Goal: Information Seeking & Learning: Learn about a topic

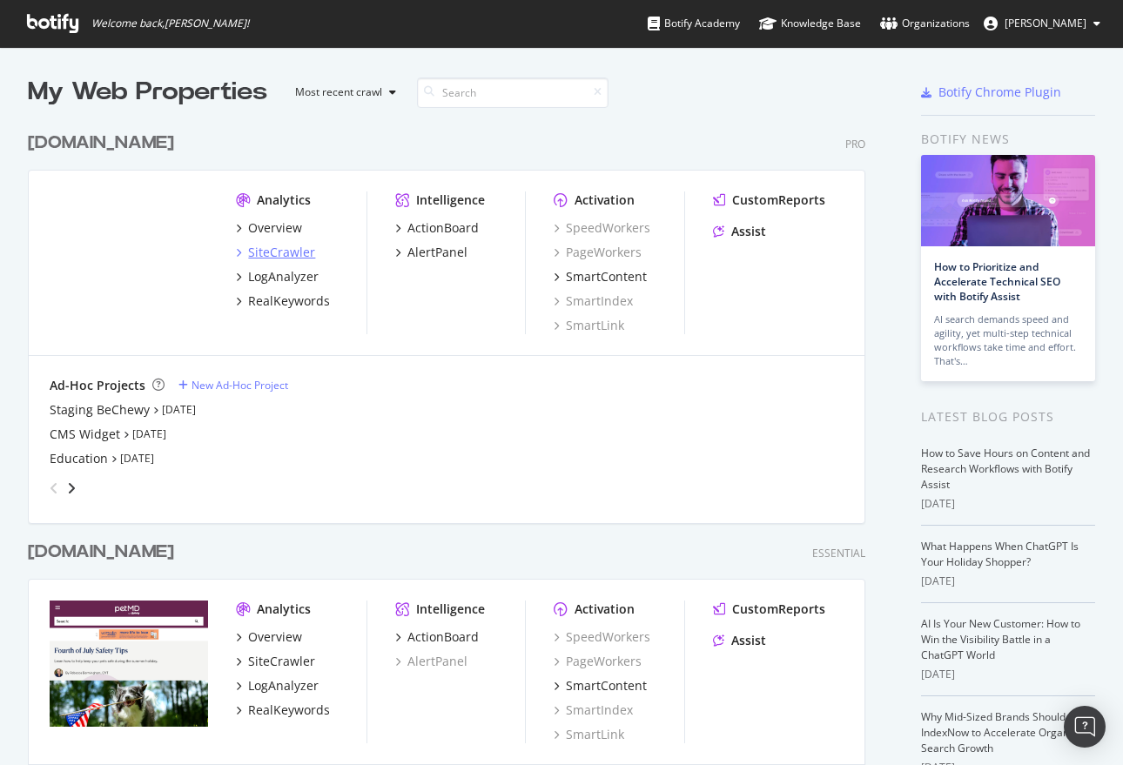
click at [273, 251] on div "SiteCrawler" at bounding box center [281, 252] width 67 height 17
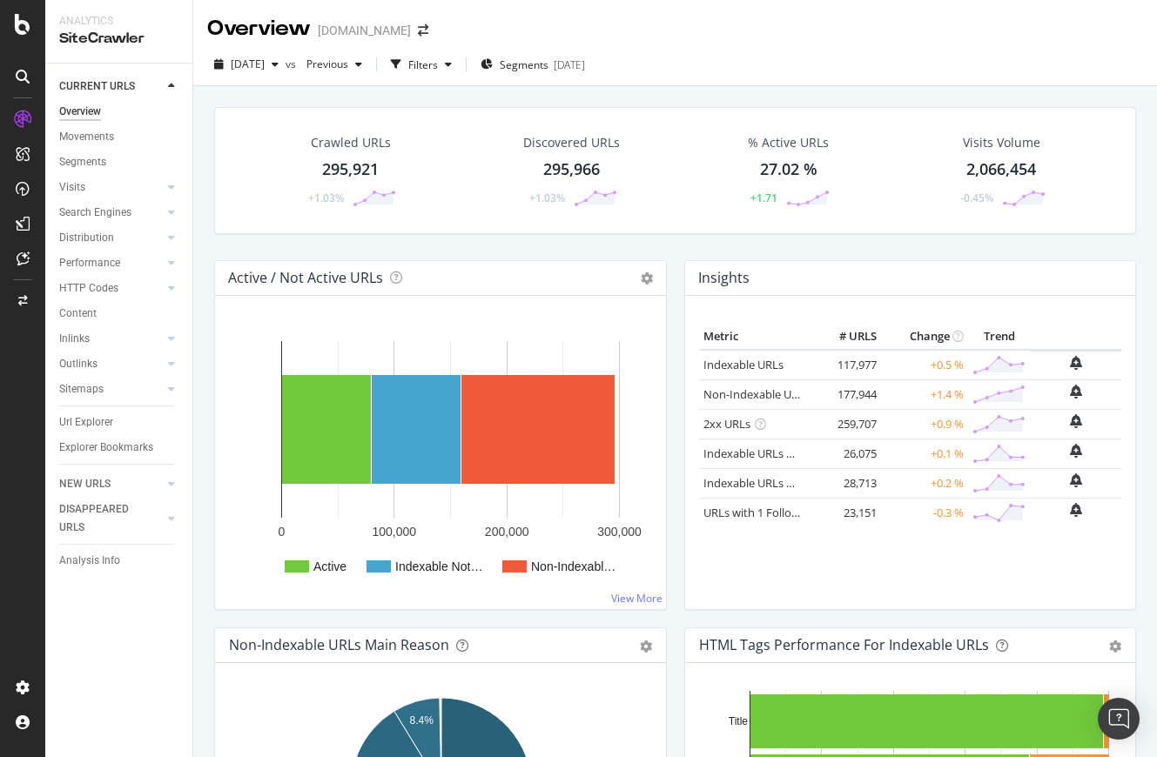
click at [377, 173] on div "295,921" at bounding box center [350, 169] width 57 height 23
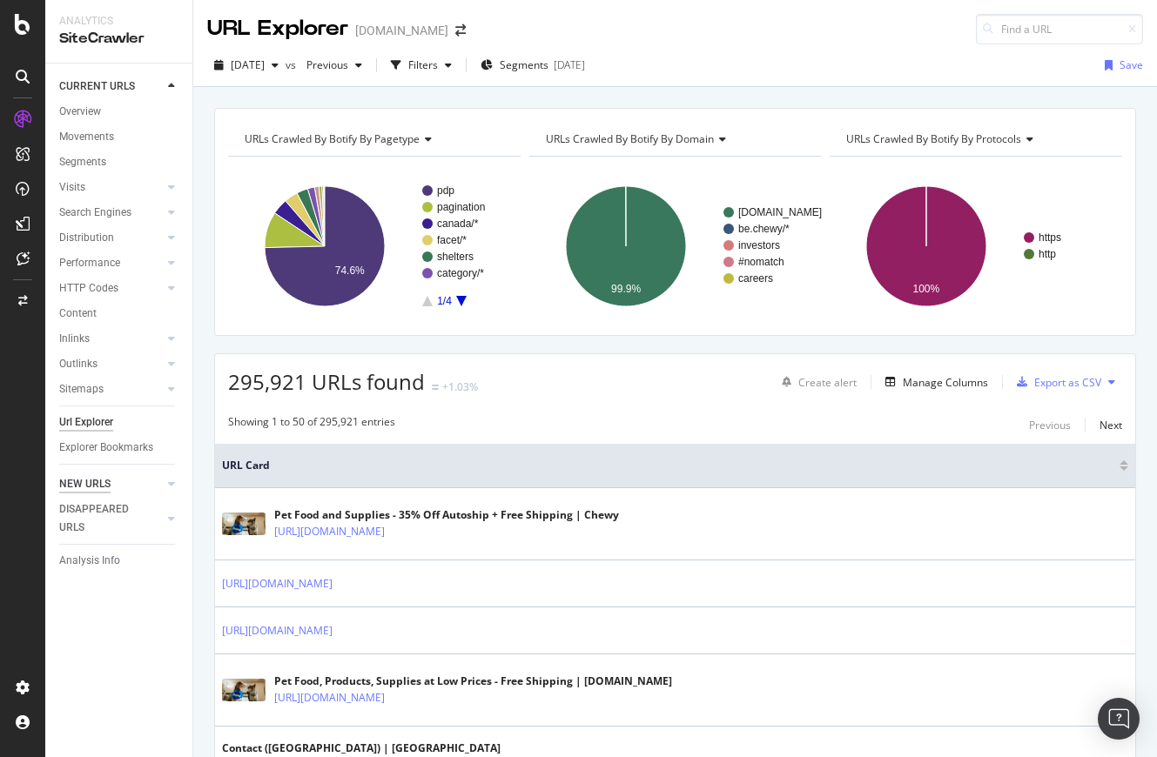
click at [91, 481] on div "NEW URLS" at bounding box center [84, 484] width 51 height 18
click at [84, 118] on div "Overview" at bounding box center [80, 112] width 42 height 18
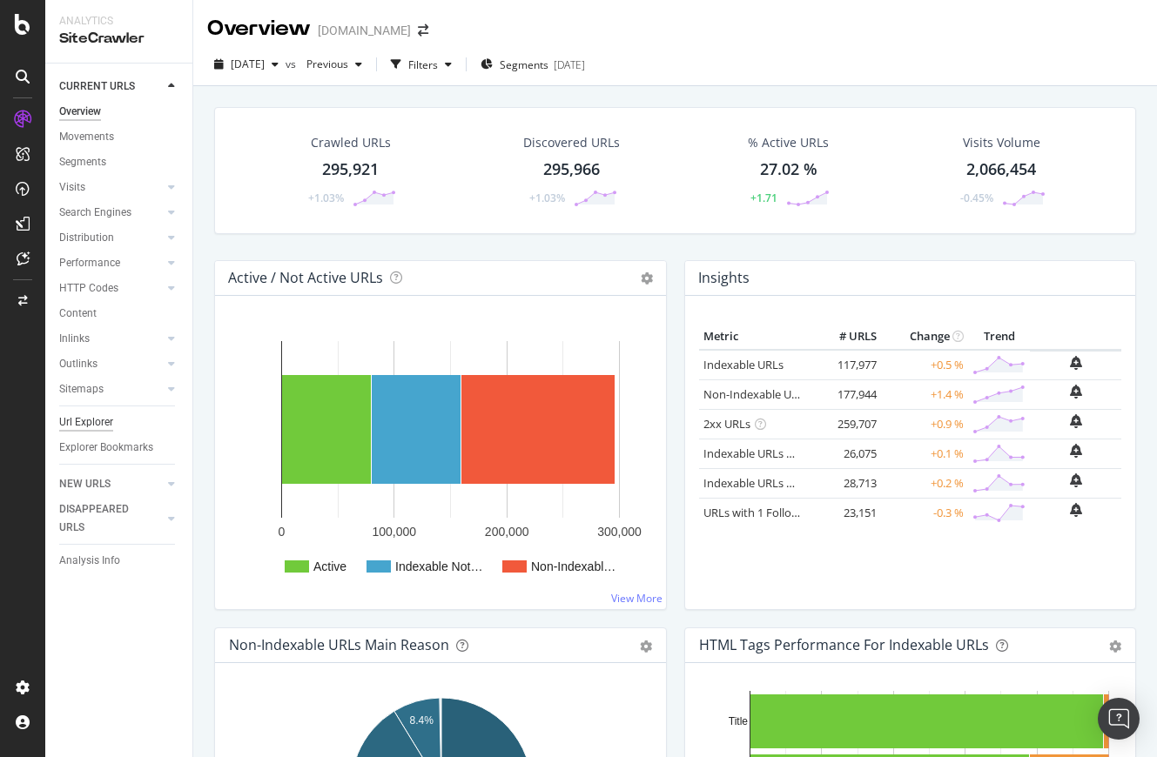
click at [95, 421] on div "Url Explorer" at bounding box center [86, 423] width 54 height 18
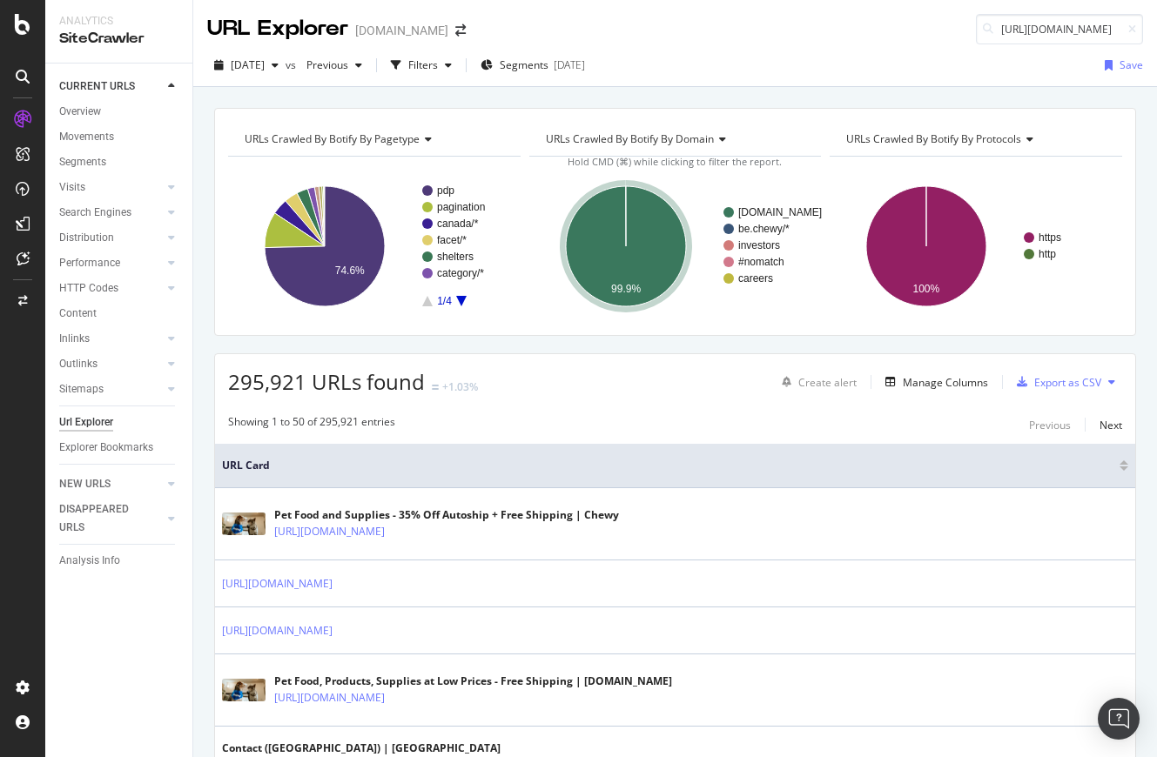
scroll to position [0, 101]
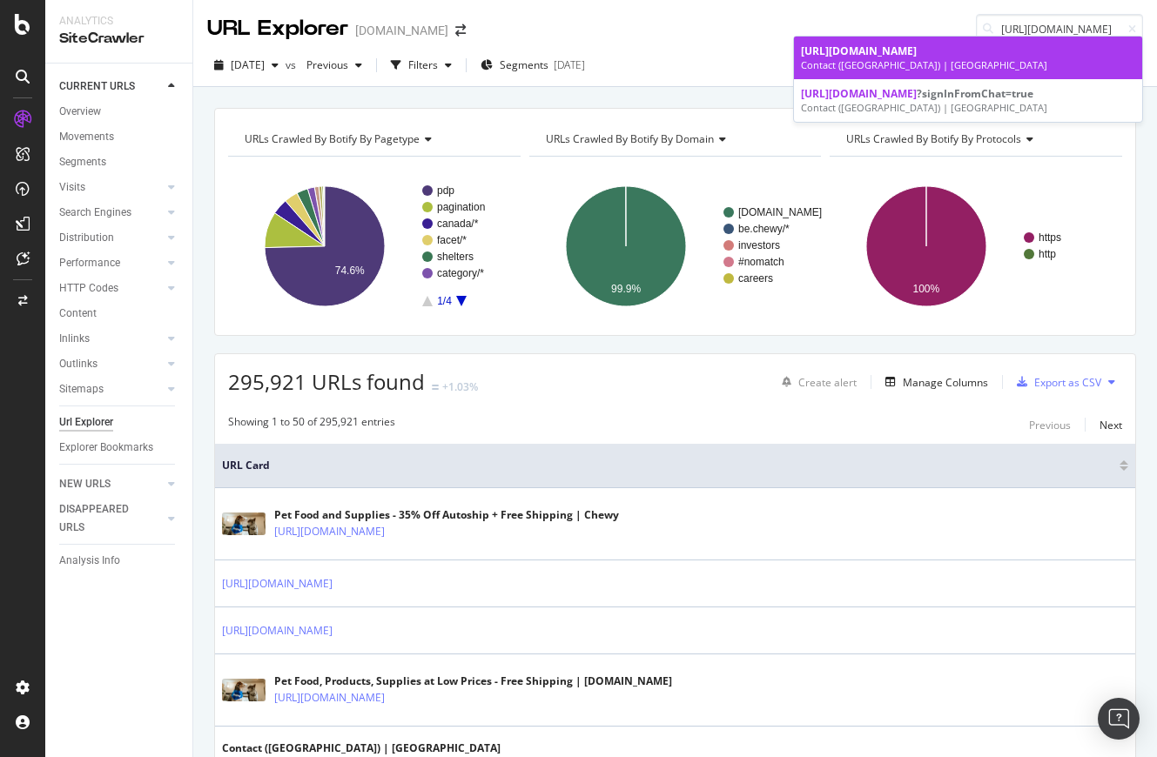
type input "[URL][DOMAIN_NAME]"
click at [814, 60] on div "Contact ([GEOGRAPHIC_DATA]) | [GEOGRAPHIC_DATA]" at bounding box center [968, 65] width 334 height 14
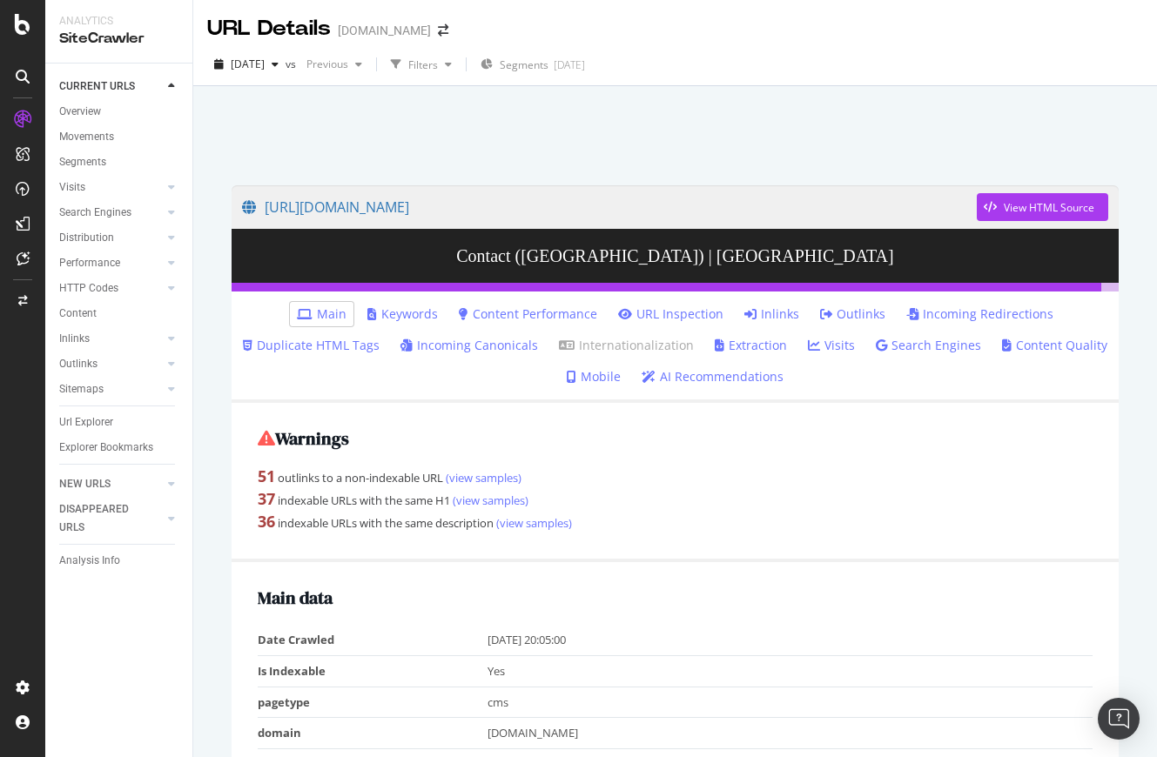
click at [744, 320] on link "Inlinks" at bounding box center [771, 314] width 55 height 17
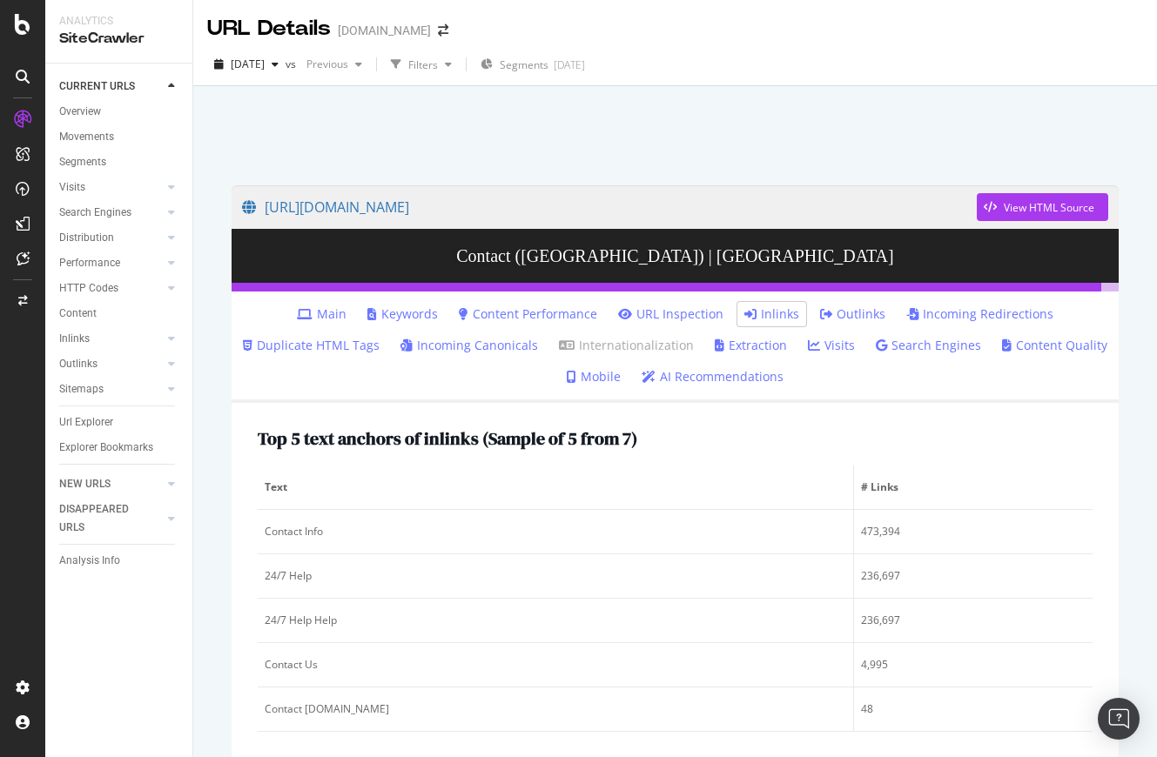
click at [353, 316] on li "Main" at bounding box center [322, 314] width 64 height 24
click at [339, 312] on link "Main" at bounding box center [322, 314] width 50 height 17
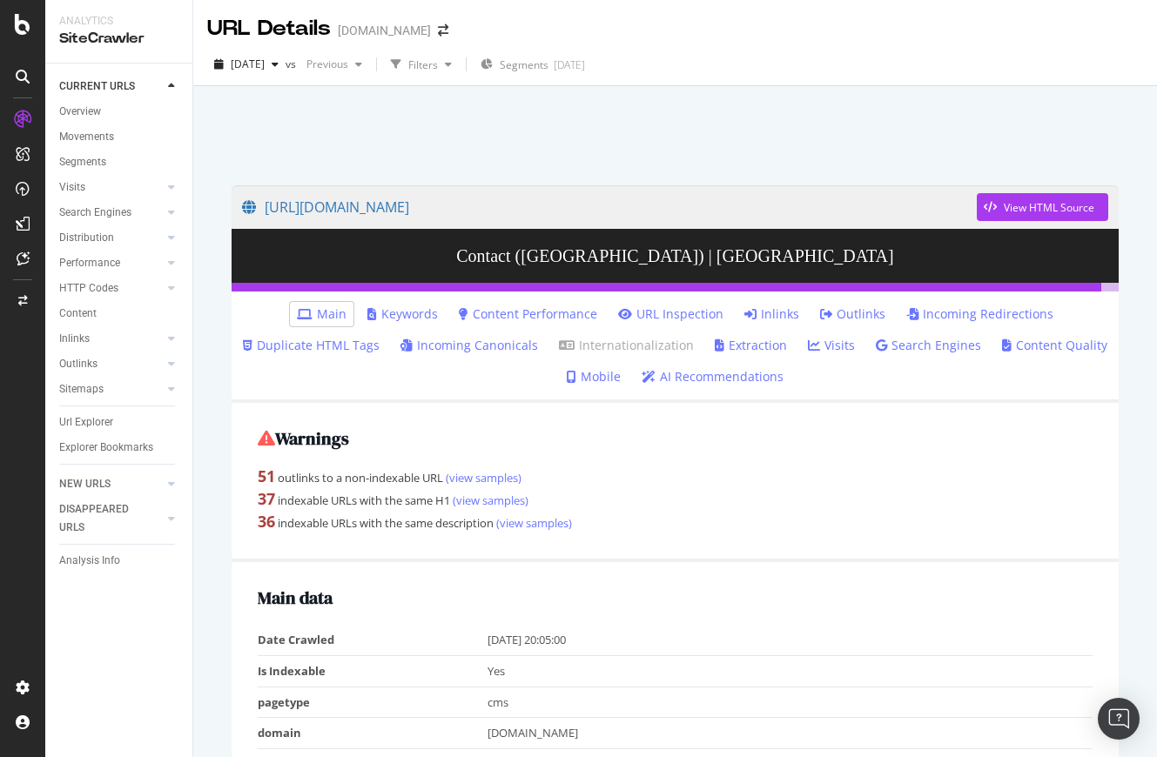
click at [470, 346] on link "Incoming Canonicals" at bounding box center [469, 345] width 138 height 17
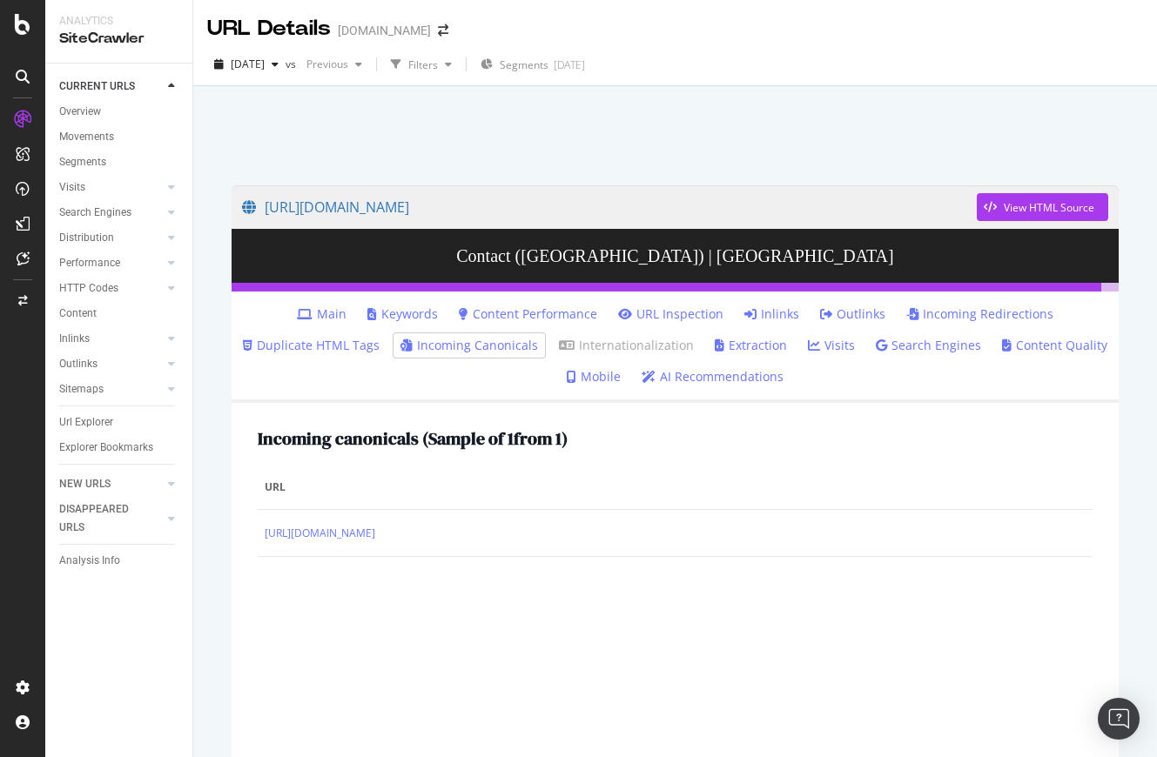
click at [528, 180] on div "[URL][DOMAIN_NAME] View HTML Source Contact ([GEOGRAPHIC_DATA]) | Chewy [GEOGRA…" at bounding box center [675, 512] width 922 height 688
